Goal: Contribute content: Add original content to the website for others to see

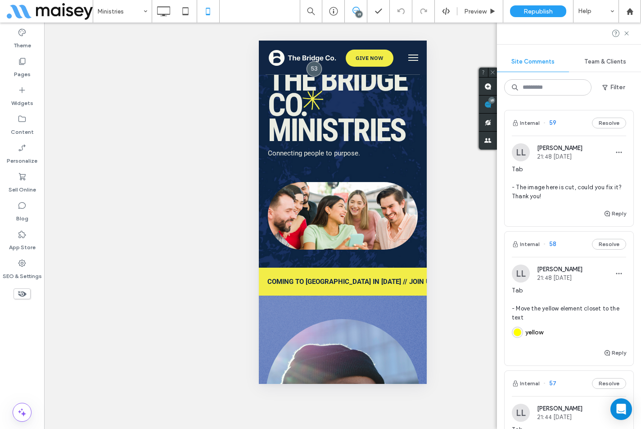
scroll to position [856, 0]
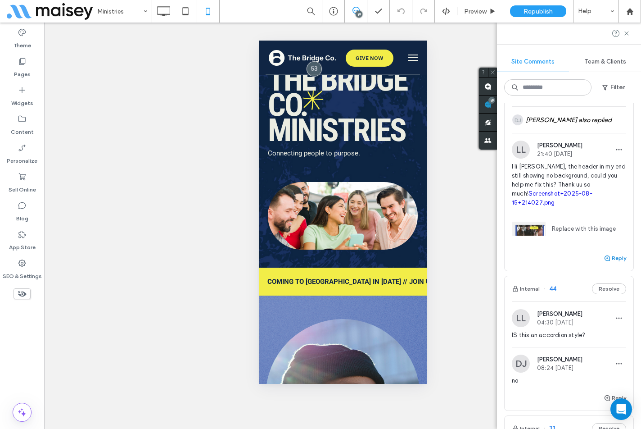
click at [605, 255] on use "button" at bounding box center [607, 257] width 5 height 5
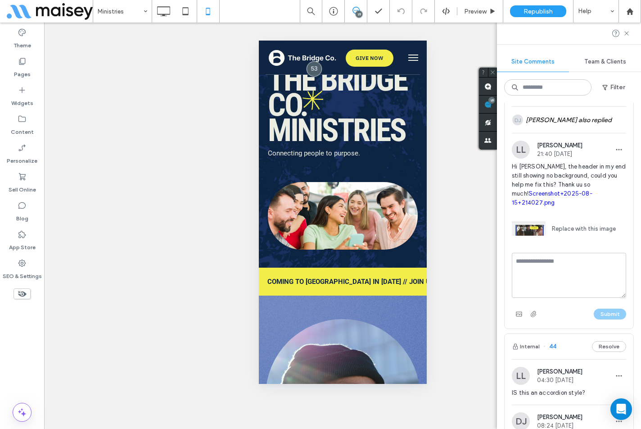
click at [544, 255] on textarea at bounding box center [569, 275] width 114 height 45
type textarea "****"
click at [610, 308] on button "Submit" at bounding box center [610, 313] width 32 height 11
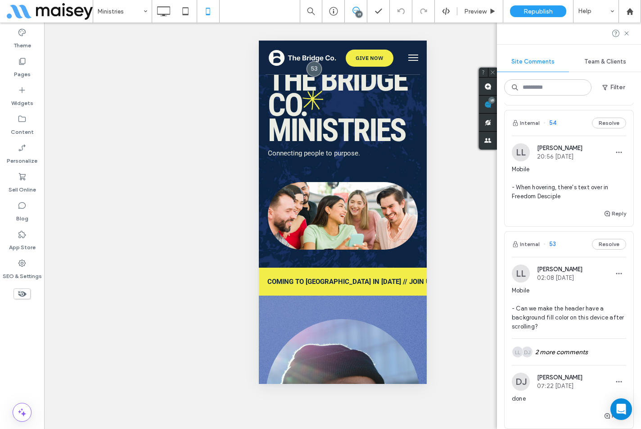
scroll to position [585, 0]
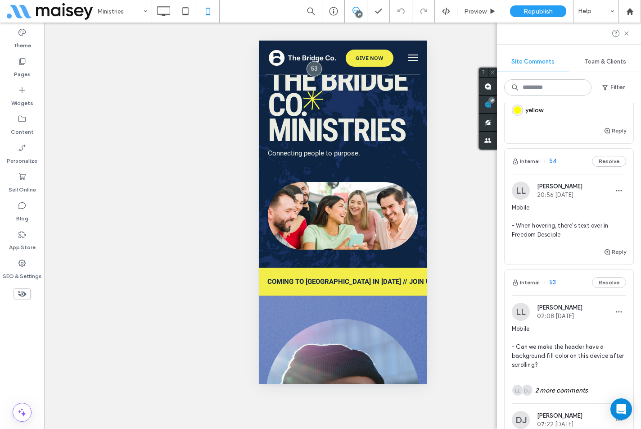
click at [531, 254] on div "Reply" at bounding box center [569, 255] width 129 height 18
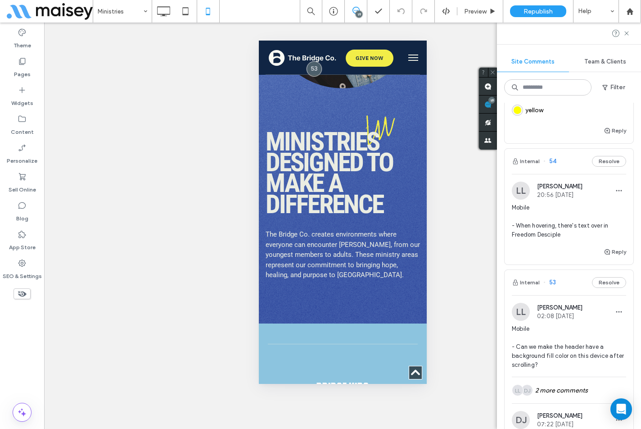
scroll to position [695, 0]
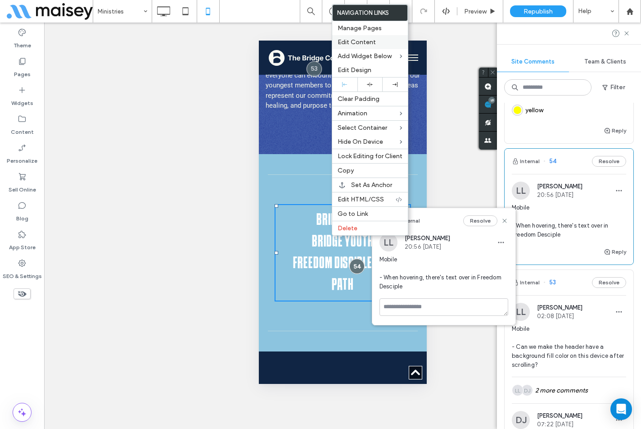
drag, startPoint x: 364, startPoint y: 46, endPoint x: 55, endPoint y: 52, distance: 308.5
click at [364, 46] on div "Edit Content" at bounding box center [370, 42] width 76 height 14
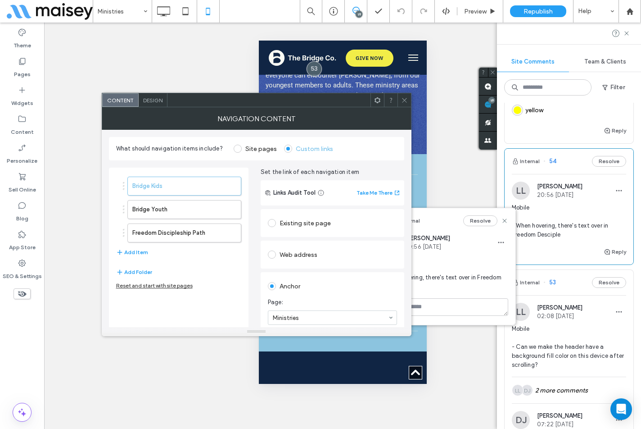
click at [157, 101] on span "Design" at bounding box center [152, 100] width 19 height 7
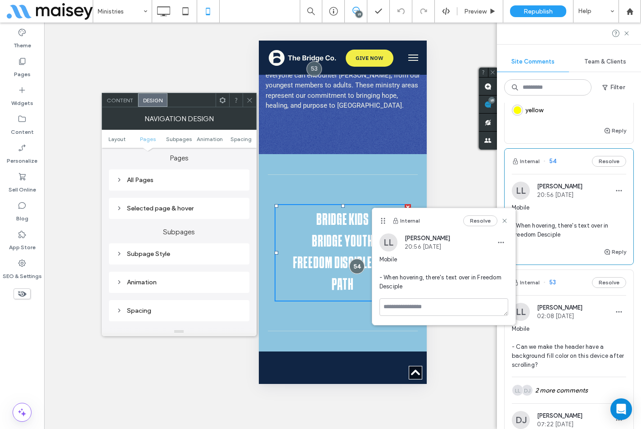
scroll to position [225, 0]
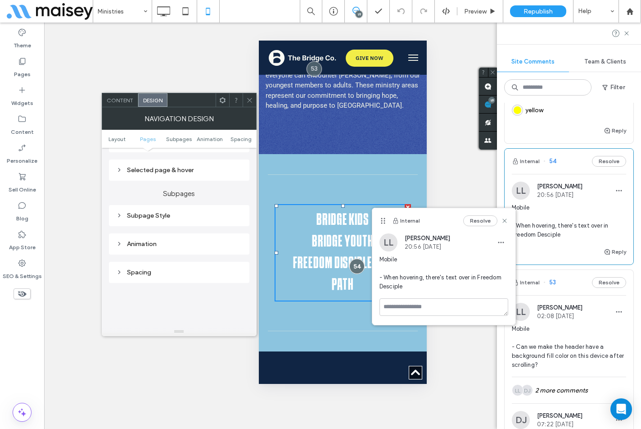
click at [162, 220] on div "Subpage Style" at bounding box center [179, 215] width 126 height 12
click at [173, 169] on div "Selected page & hover" at bounding box center [179, 170] width 126 height 8
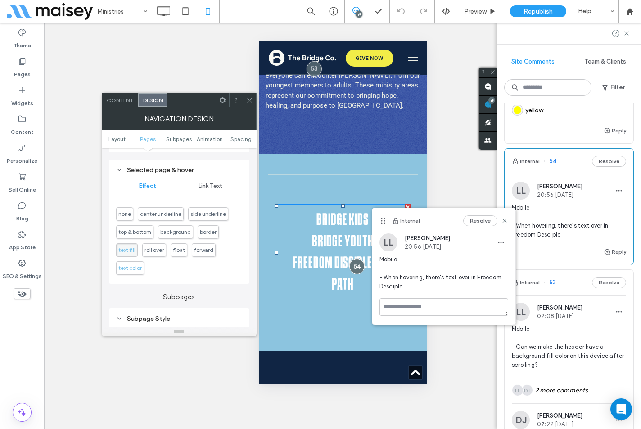
click at [136, 267] on span "text color" at bounding box center [129, 267] width 23 height 7
drag, startPoint x: 248, startPoint y: 99, endPoint x: 20, endPoint y: 111, distance: 227.7
click at [248, 99] on icon at bounding box center [249, 100] width 7 height 7
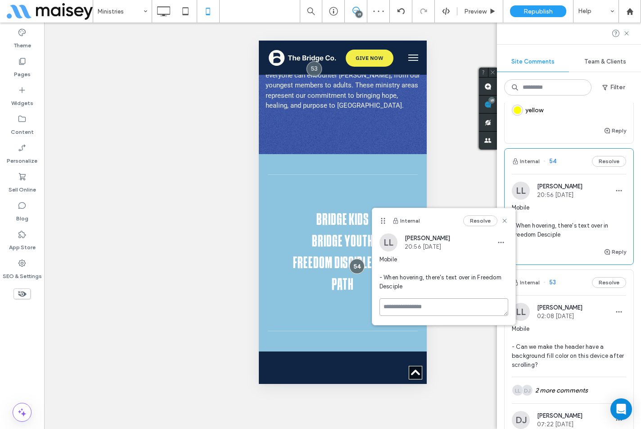
click at [433, 310] on textarea at bounding box center [444, 307] width 129 height 18
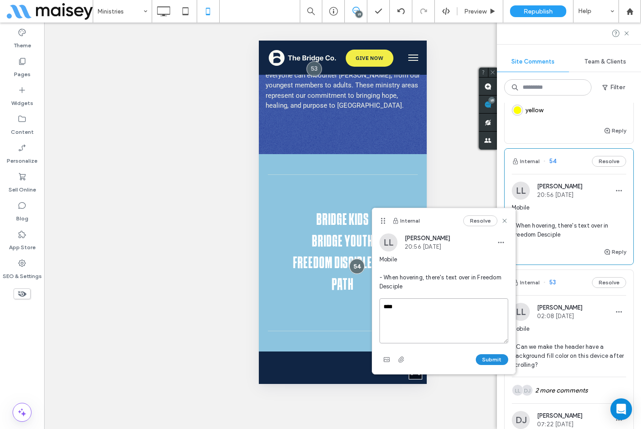
type textarea "****"
click at [493, 361] on button "Submit" at bounding box center [492, 359] width 32 height 11
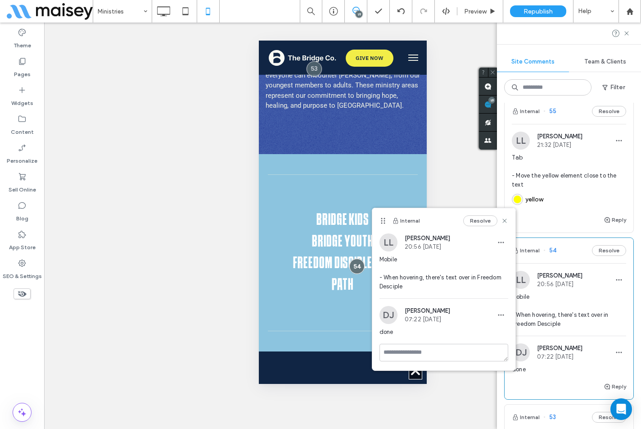
scroll to position [495, 0]
click at [547, 227] on div "Reply" at bounding box center [569, 224] width 129 height 18
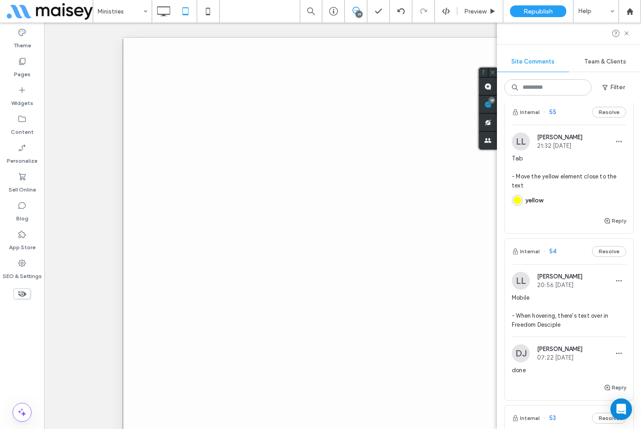
scroll to position [0, 0]
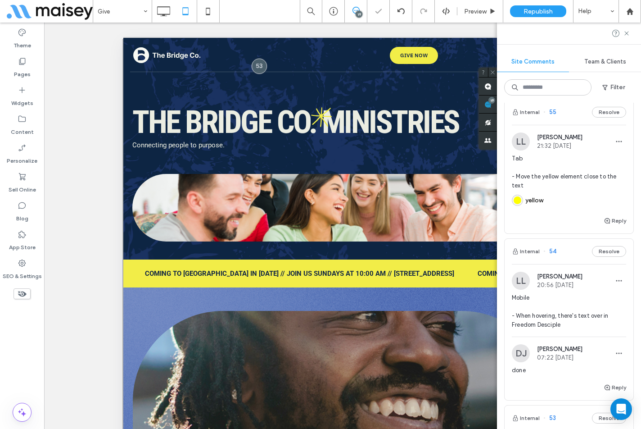
scroll to position [89, 0]
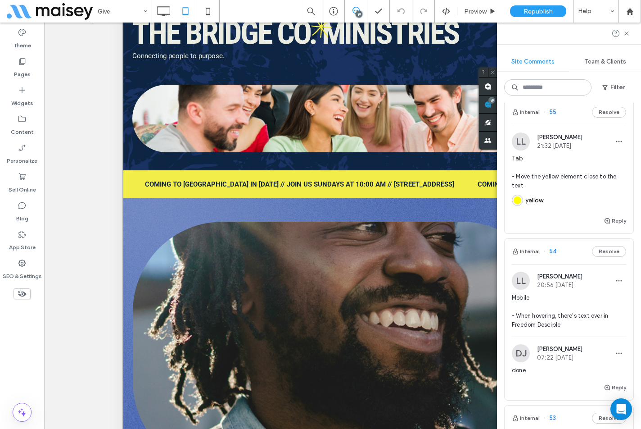
click at [29, 347] on div "Theme Pages Widgets Content Personalize Sell Online Blog App Store SEO & Settin…" at bounding box center [22, 237] width 44 height 429
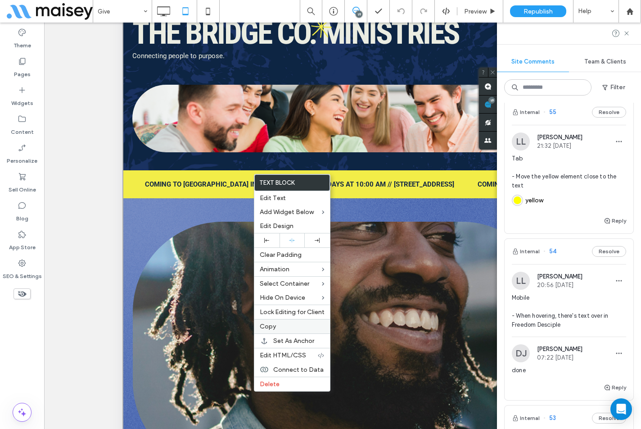
click at [274, 322] on span "Copy" at bounding box center [268, 326] width 16 height 8
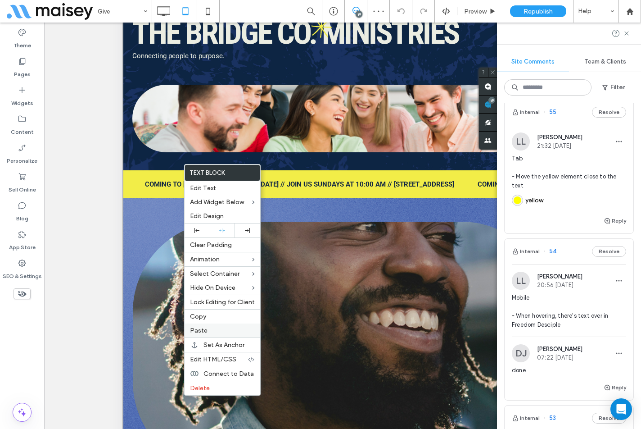
click at [221, 332] on label "Paste" at bounding box center [222, 330] width 65 height 8
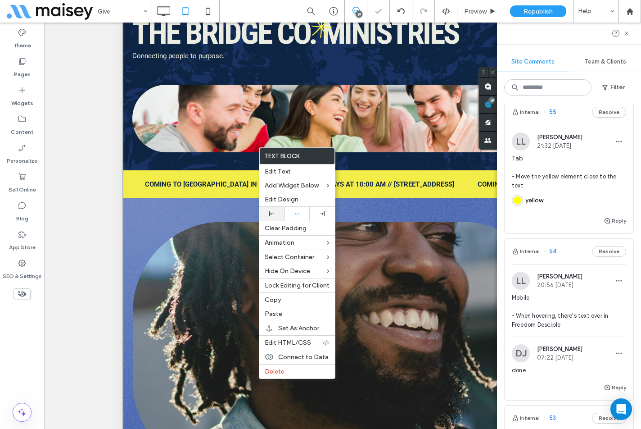
click at [271, 218] on div at bounding box center [271, 214] width 25 height 14
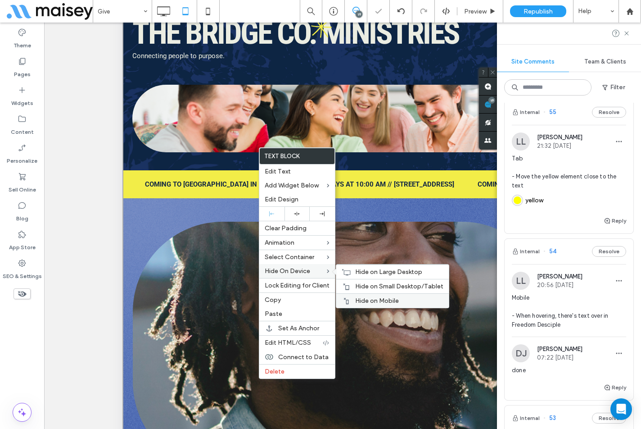
click at [367, 297] on span "Hide on Mobile" at bounding box center [377, 301] width 44 height 8
click at [367, 273] on span "Hide on Large Desktop" at bounding box center [388, 272] width 67 height 8
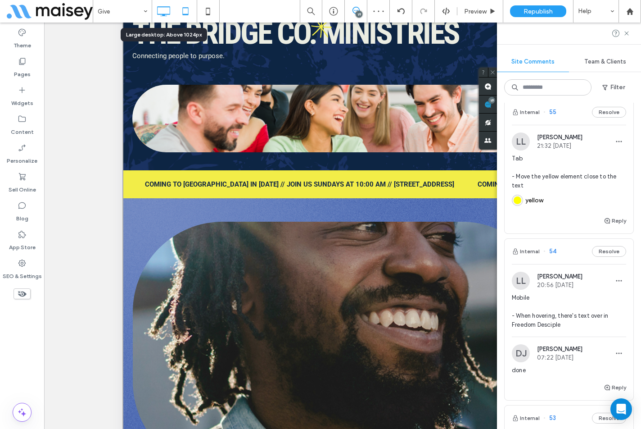
click at [162, 13] on icon at bounding box center [163, 11] width 18 height 18
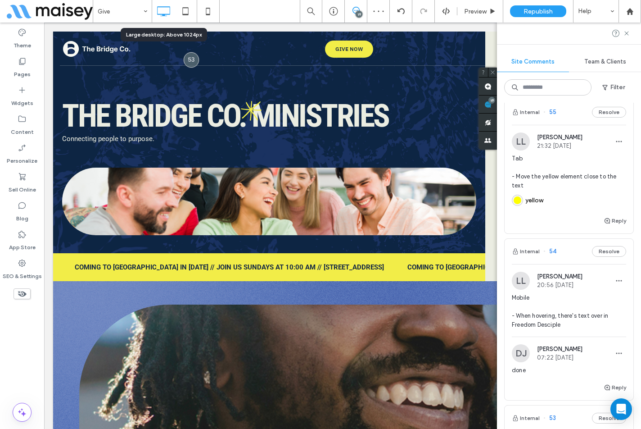
scroll to position [0, 0]
click at [183, 13] on icon at bounding box center [186, 11] width 18 height 18
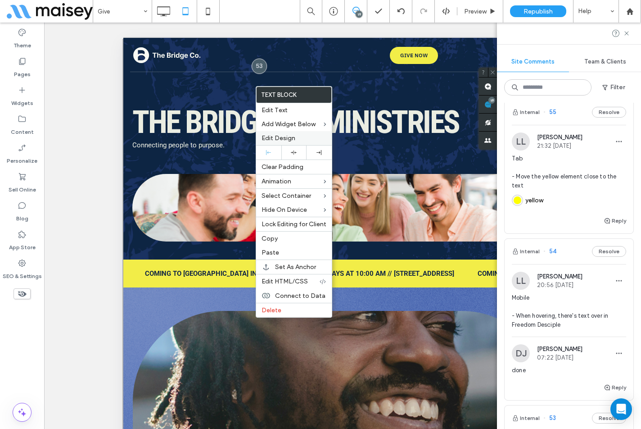
click at [289, 136] on span "Edit Design" at bounding box center [279, 138] width 34 height 8
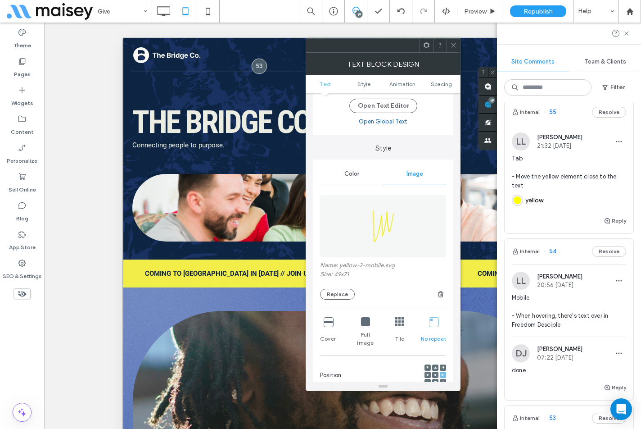
scroll to position [90, 0]
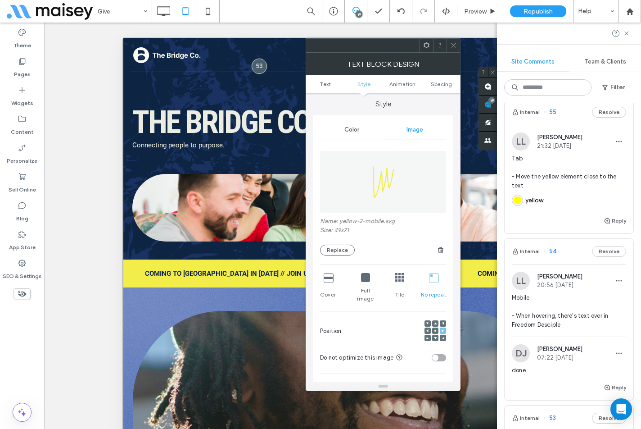
click at [442, 322] on icon at bounding box center [443, 323] width 3 height 3
click at [452, 43] on icon at bounding box center [453, 45] width 7 height 7
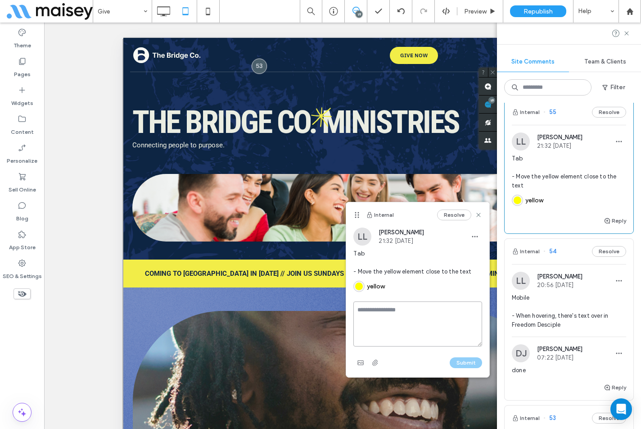
click at [387, 307] on textarea at bounding box center [417, 323] width 129 height 45
type textarea "****"
click at [462, 358] on button "Submit" at bounding box center [466, 362] width 32 height 11
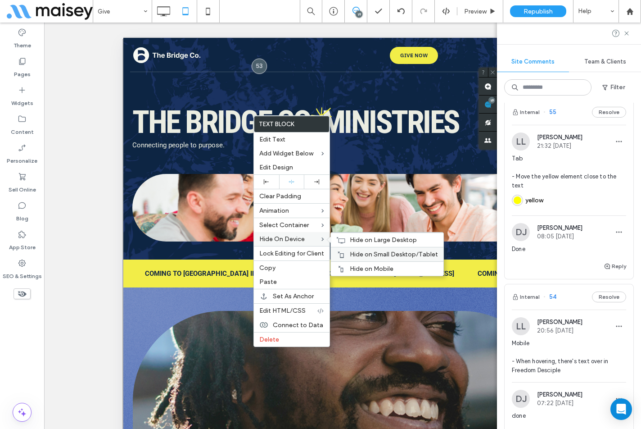
click at [360, 251] on span "Hide on Small Desktop/Tablet" at bounding box center [394, 254] width 88 height 8
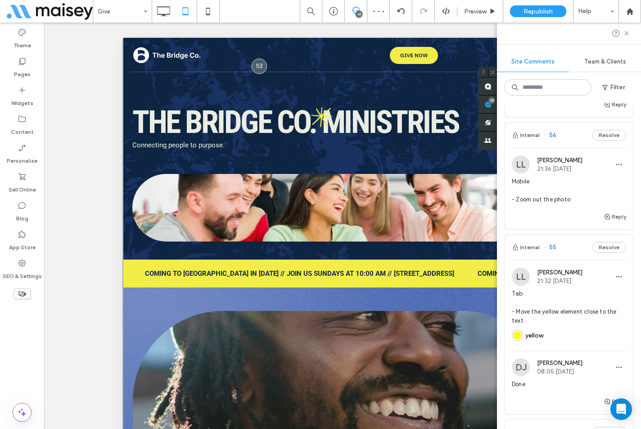
scroll to position [315, 0]
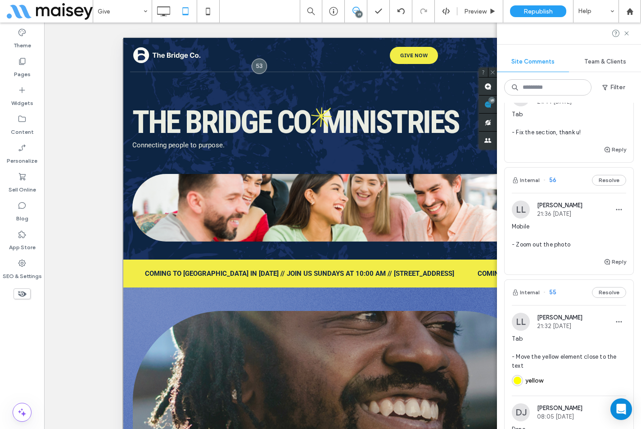
click at [516, 258] on div "Reply" at bounding box center [569, 265] width 129 height 18
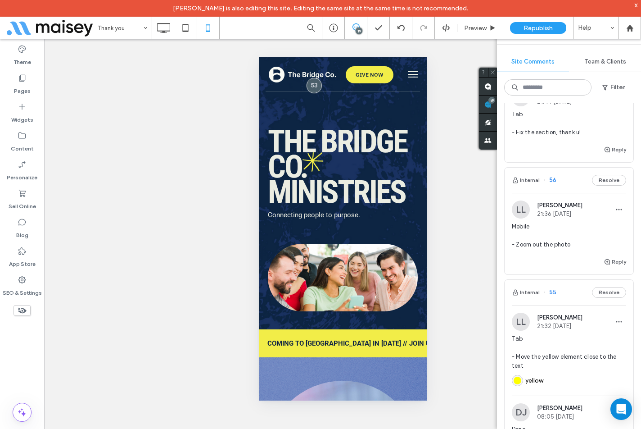
click at [32, 361] on div "Theme Pages Widgets Content Personalize Sell Online Blog App Store SEO & Settin…" at bounding box center [22, 242] width 44 height 406
click at [628, 27] on use at bounding box center [629, 27] width 7 height 7
